Goal: Information Seeking & Learning: Learn about a topic

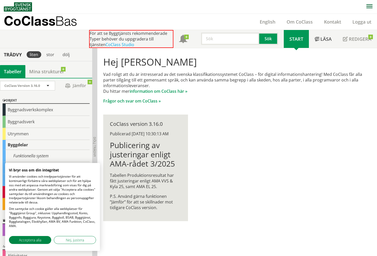
click at [221, 122] on div "Hej [PERSON_NAME] Vad roligt att du är intresserad av det svenska klassifikatio…" at bounding box center [237, 138] width 280 height 181
click at [44, 240] on button "Acceptera alla" at bounding box center [30, 240] width 42 height 8
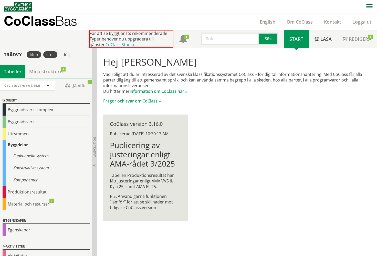
click at [50, 54] on div "stor" at bounding box center [50, 54] width 14 height 7
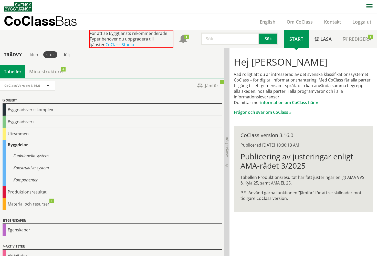
click at [50, 56] on div "stor" at bounding box center [50, 54] width 14 height 7
click at [234, 109] on p "Frågor och svar om CoClass »" at bounding box center [303, 112] width 139 height 6
click at [110, 45] on link "CoClass Studio" at bounding box center [119, 45] width 29 height 6
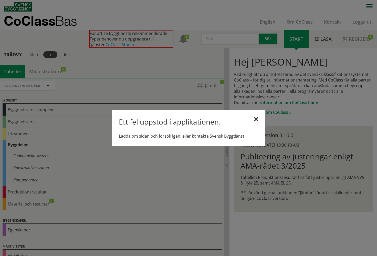
click at [185, 140] on div "Ett fel uppstod i applikationen. Ladda om sidan och försök igen, eller kontakta…" at bounding box center [189, 128] width 154 height 36
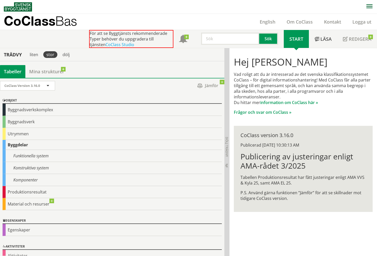
click at [234, 77] on p "Vad roligt att du är intresserad av det svenska klassifikationssystemet CoClass…" at bounding box center [303, 88] width 139 height 34
click at [260, 100] on link "information om CoClass här »" at bounding box center [289, 103] width 58 height 6
click at [32, 55] on div "liten" at bounding box center [34, 54] width 15 height 7
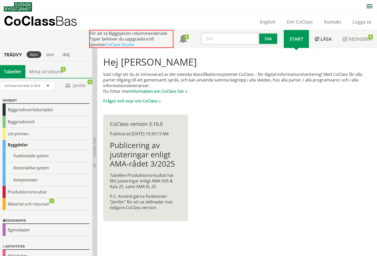
click at [36, 57] on div "liten" at bounding box center [34, 54] width 15 height 7
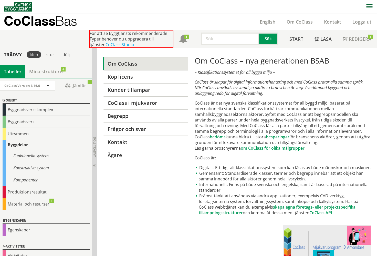
click at [40, 22] on p "CoClass Bas" at bounding box center [40, 21] width 73 height 6
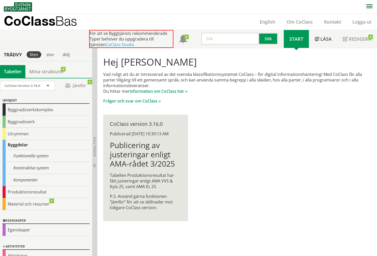
click at [263, 125] on div "Hej Niklas Holm Vad roligt att du är intresserad av det svenska klassifikations…" at bounding box center [237, 138] width 280 height 181
click at [54, 108] on div "Byggnadsverkskomplex" at bounding box center [46, 110] width 87 height 12
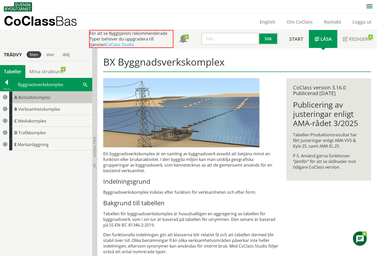
click at [51, 99] on div "A Bostadskomplex" at bounding box center [50, 97] width 83 height 12
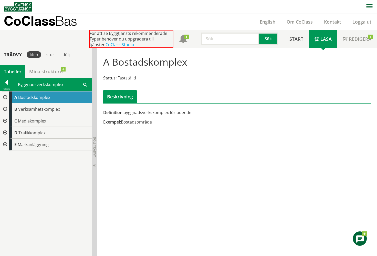
click at [121, 98] on div "Beskrivning" at bounding box center [120, 96] width 34 height 13
click at [156, 113] on div "Definition: byggnadsverkskomplex för boende" at bounding box center [191, 113] width 176 height 6
click at [133, 123] on div "Exempel: Bostadsområde" at bounding box center [191, 122] width 176 height 6
click at [177, 114] on div "Definition: byggnadsverkskomplex för boende" at bounding box center [191, 113] width 176 height 6
click at [134, 123] on div "Exempel: Bostadsområde" at bounding box center [191, 122] width 176 height 6
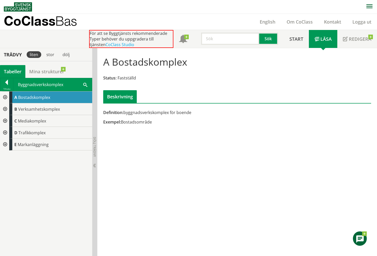
click at [126, 77] on span "Fastställd" at bounding box center [127, 78] width 18 height 6
click at [60, 110] on div "B Verksamhetskomplex" at bounding box center [50, 109] width 83 height 12
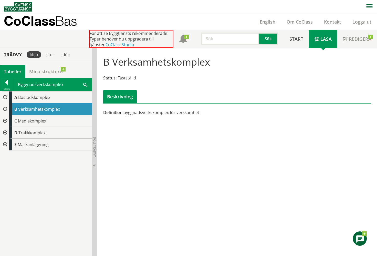
click at [5, 96] on div at bounding box center [4, 97] width 9 height 12
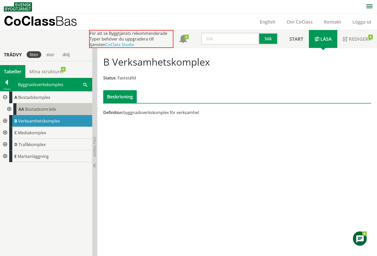
click at [48, 107] on span "Bostadsområde" at bounding box center [40, 109] width 31 height 6
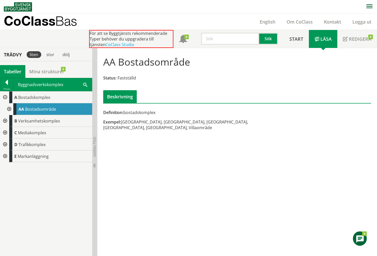
click at [10, 108] on div at bounding box center [8, 109] width 9 height 12
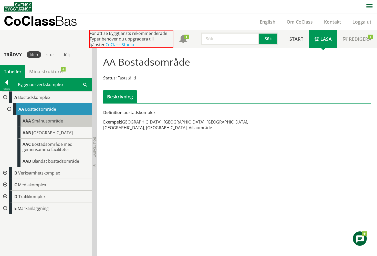
click at [53, 121] on span "Småhusområde" at bounding box center [47, 121] width 31 height 6
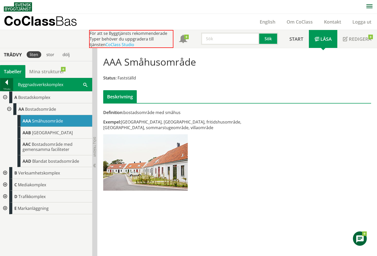
click at [9, 84] on div at bounding box center [6, 83] width 13 height 7
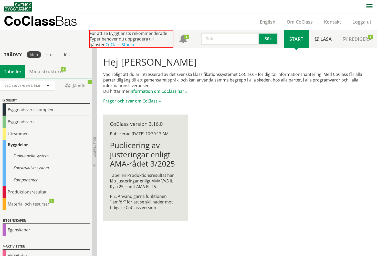
click at [54, 148] on div "Byggdelar" at bounding box center [46, 145] width 87 height 10
click at [49, 155] on div "Funktionella system" at bounding box center [46, 156] width 87 height 12
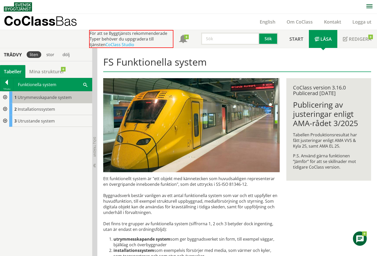
click at [59, 98] on span "Utrymmesskapande system" at bounding box center [45, 97] width 54 height 6
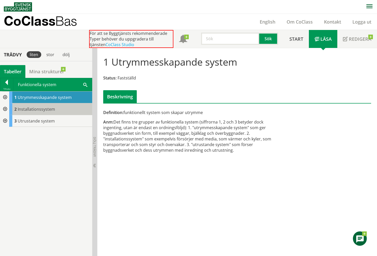
click at [52, 108] on span "Installationssystem" at bounding box center [36, 109] width 37 height 6
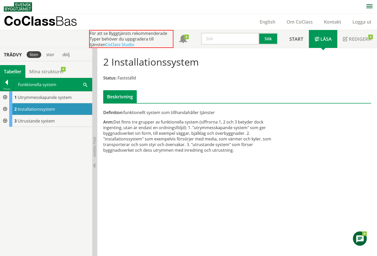
click at [57, 114] on div "2 Installationssystem" at bounding box center [50, 109] width 83 height 12
click at [56, 97] on span "Utrymmesskapande system" at bounding box center [45, 97] width 54 height 6
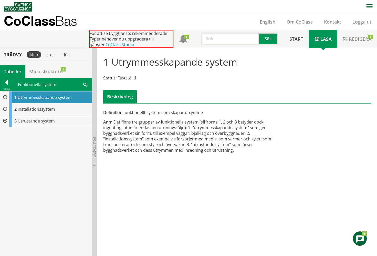
click at [3, 95] on div at bounding box center [4, 97] width 9 height 12
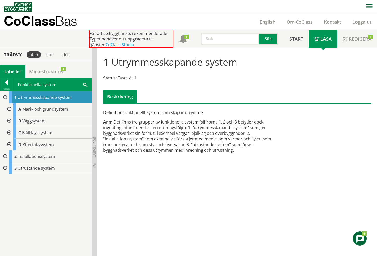
click at [8, 122] on div at bounding box center [8, 121] width 9 height 12
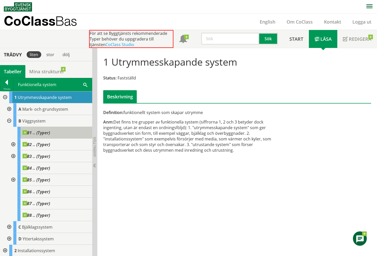
click at [68, 131] on div "B1 .. (Typer)" at bounding box center [54, 133] width 75 height 12
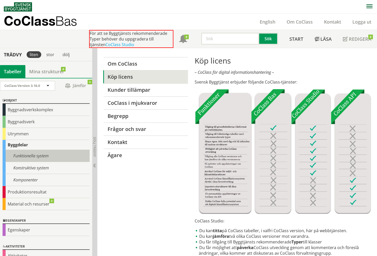
click at [29, 156] on div "Funktionella system" at bounding box center [46, 156] width 87 height 12
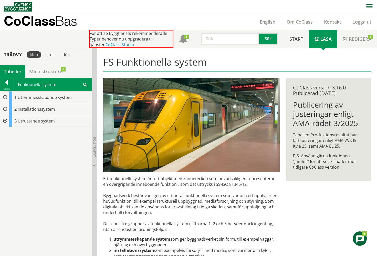
click at [6, 97] on div at bounding box center [4, 97] width 9 height 12
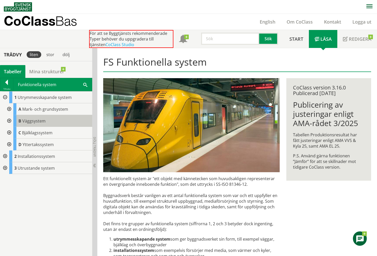
click at [29, 121] on span "Väggsystem" at bounding box center [33, 121] width 23 height 6
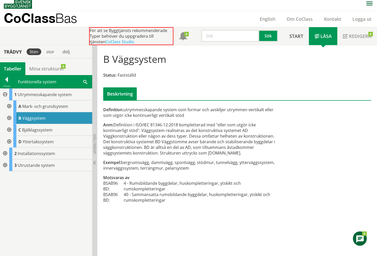
scroll to position [3, 0]
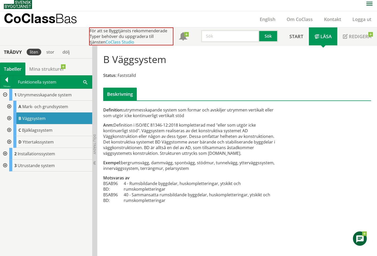
click at [10, 118] on div at bounding box center [8, 118] width 9 height 12
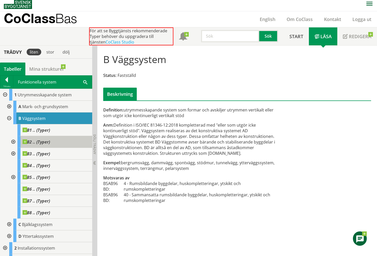
click at [32, 141] on span "B2 .. (Typer)" at bounding box center [36, 141] width 27 height 5
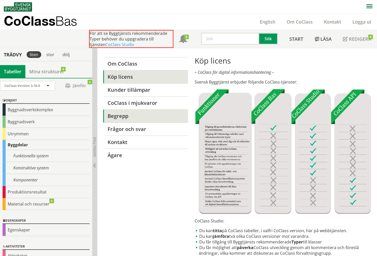
click at [136, 117] on link "Begrepp" at bounding box center [145, 115] width 85 height 13
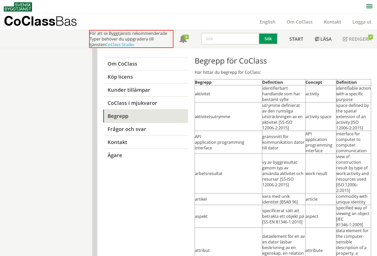
scroll to position [533, 0]
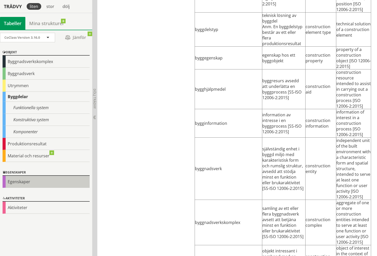
click at [51, 182] on div "Egenskaper" at bounding box center [46, 182] width 87 height 12
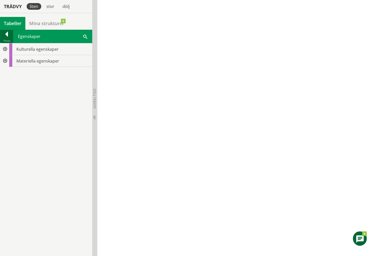
click at [6, 34] on div at bounding box center [6, 34] width 13 height 7
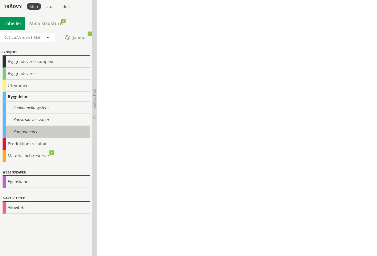
click at [34, 133] on div "Komponenter" at bounding box center [46, 132] width 87 height 12
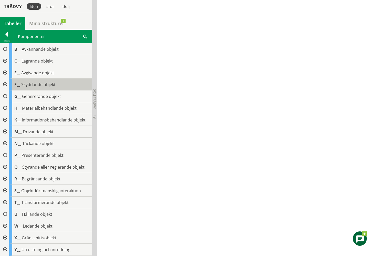
click at [36, 82] on span "Skyddande objekt" at bounding box center [38, 85] width 34 height 6
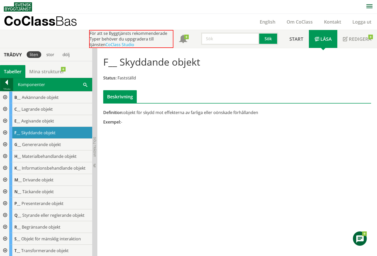
click at [9, 84] on div at bounding box center [6, 83] width 13 height 7
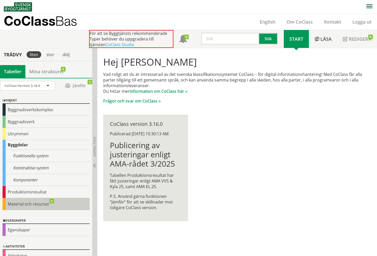
click at [64, 206] on div "Material och resurser" at bounding box center [46, 204] width 87 height 12
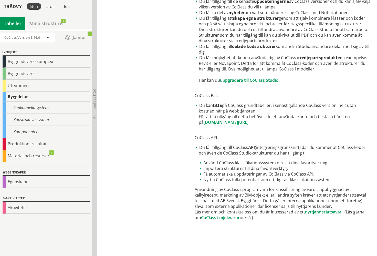
scroll to position [257, 0]
click at [43, 38] on div "CoClass Version 3.16.0" at bounding box center [24, 37] width 41 height 9
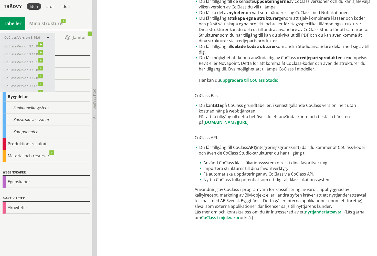
click at [45, 37] on div "CoClass Version 3.16.0" at bounding box center [24, 37] width 41 height 9
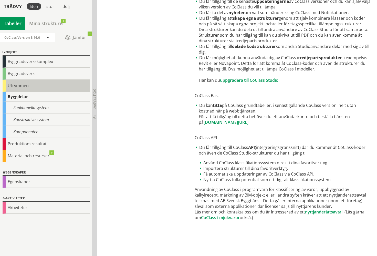
click at [39, 88] on div "Utrymmen" at bounding box center [46, 86] width 87 height 12
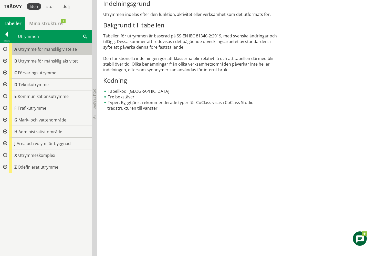
click at [56, 51] on span "Utrymme för mänsklig vistelse" at bounding box center [47, 49] width 59 height 6
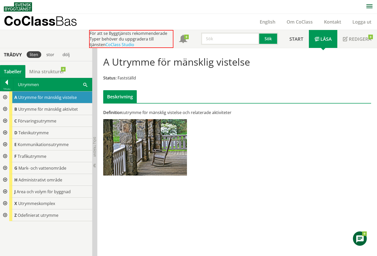
click at [5, 96] on div at bounding box center [4, 97] width 9 height 12
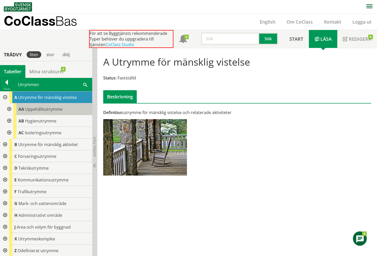
click at [52, 110] on span "Uppehållsutrymme" at bounding box center [43, 109] width 37 height 6
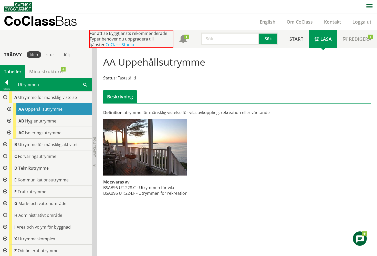
click at [10, 109] on div at bounding box center [8, 109] width 9 height 12
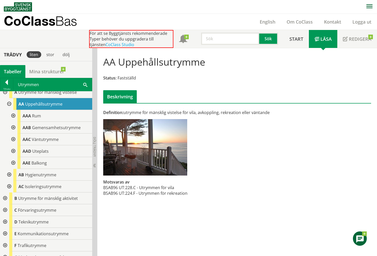
click at [13, 115] on div at bounding box center [12, 116] width 9 height 12
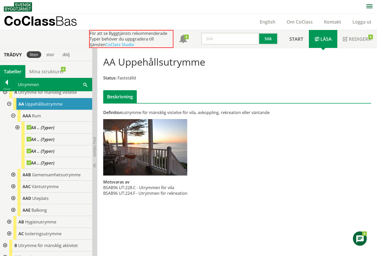
click at [13, 115] on div at bounding box center [12, 116] width 9 height 12
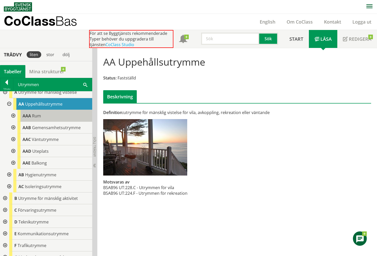
click at [40, 115] on span "Rum" at bounding box center [36, 116] width 9 height 6
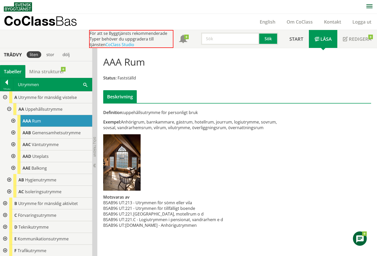
click at [14, 7] on img at bounding box center [18, 6] width 28 height 9
